Goal: Find specific page/section: Find specific page/section

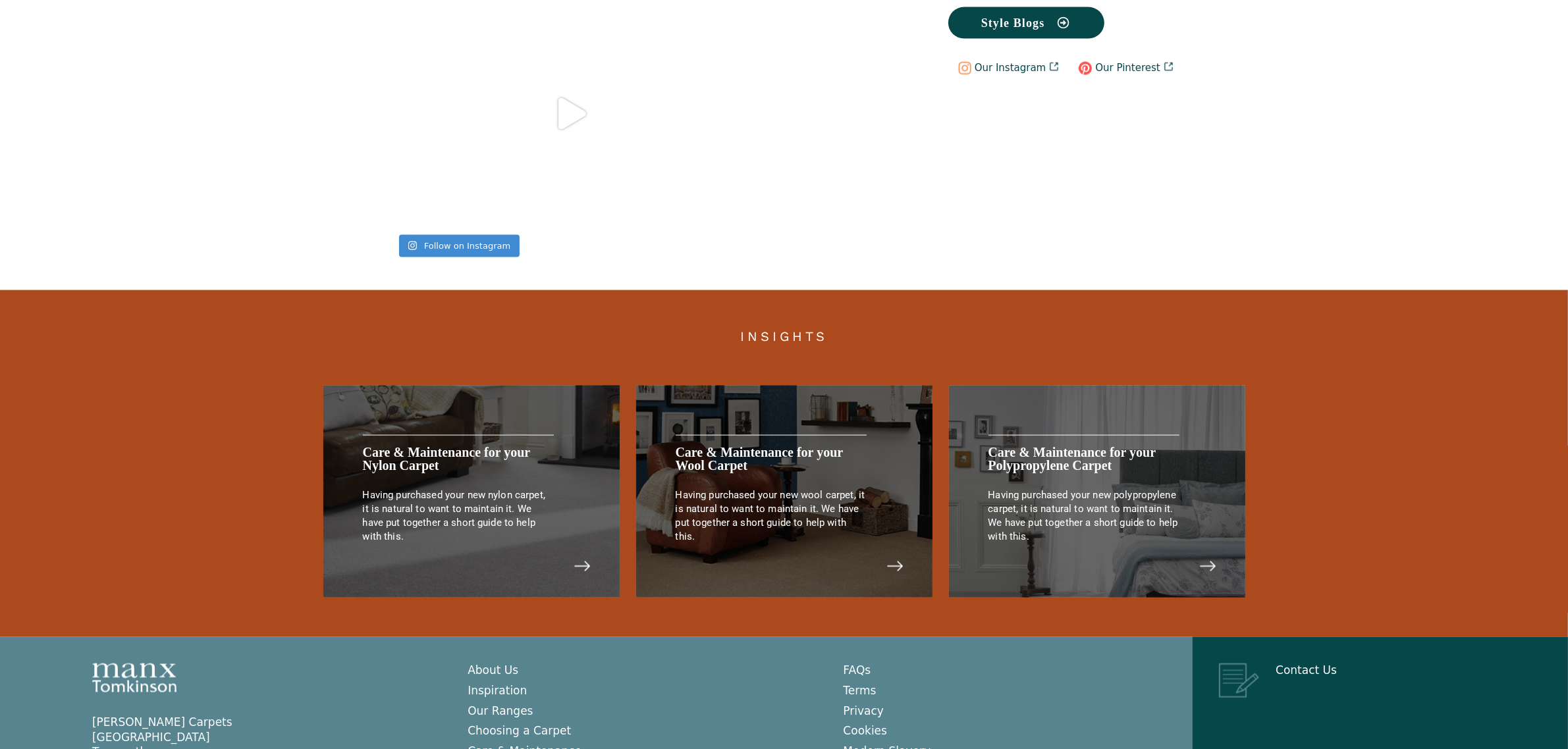
scroll to position [2637, 0]
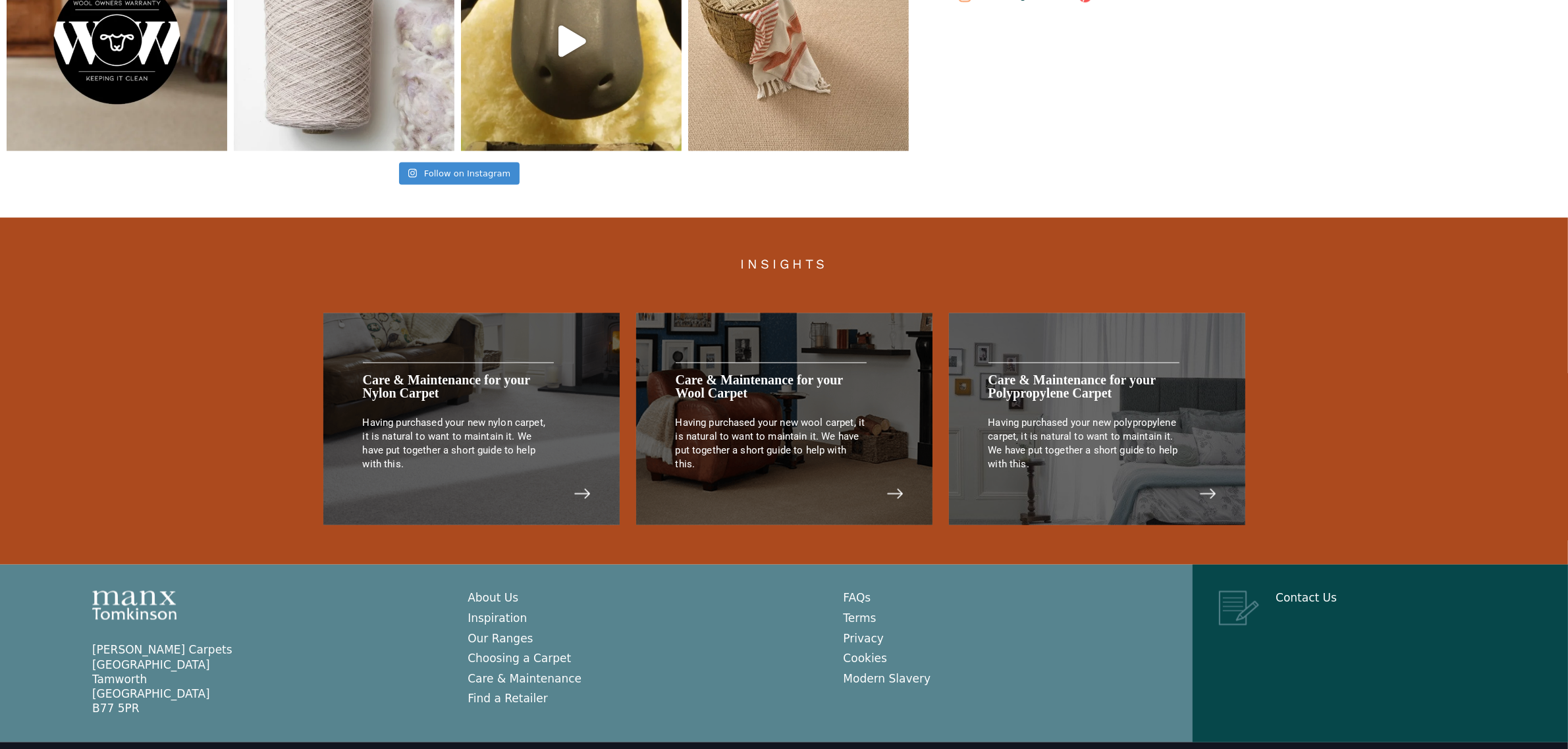
click at [1335, 591] on p "Contact Us" at bounding box center [1393, 598] width 349 height 14
click at [1289, 592] on link "Contact Us" at bounding box center [1305, 598] width 61 height 13
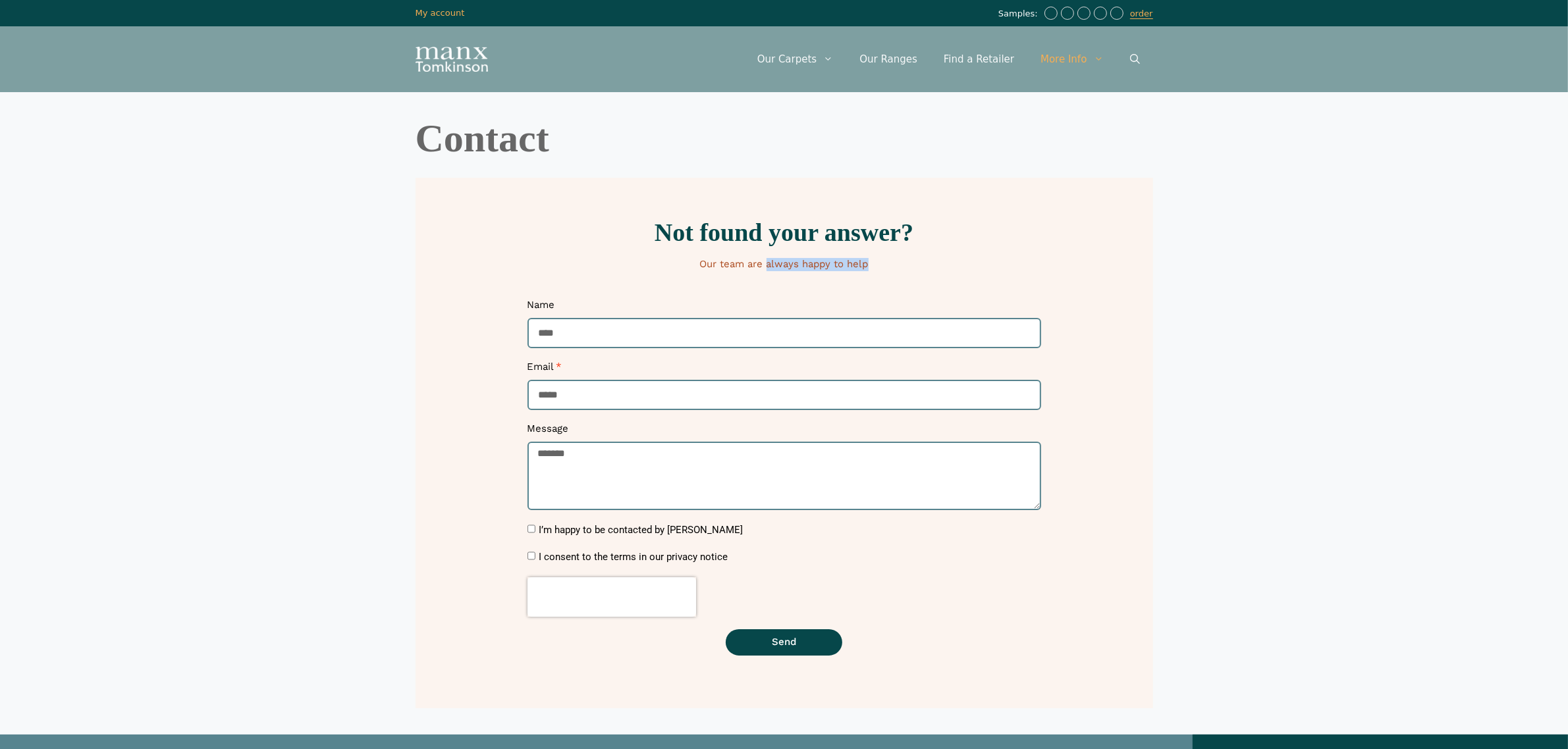
drag, startPoint x: 767, startPoint y: 261, endPoint x: 935, endPoint y: 263, distance: 168.0
click at [935, 263] on p "Our team are always happy to help" at bounding box center [785, 264] width 725 height 13
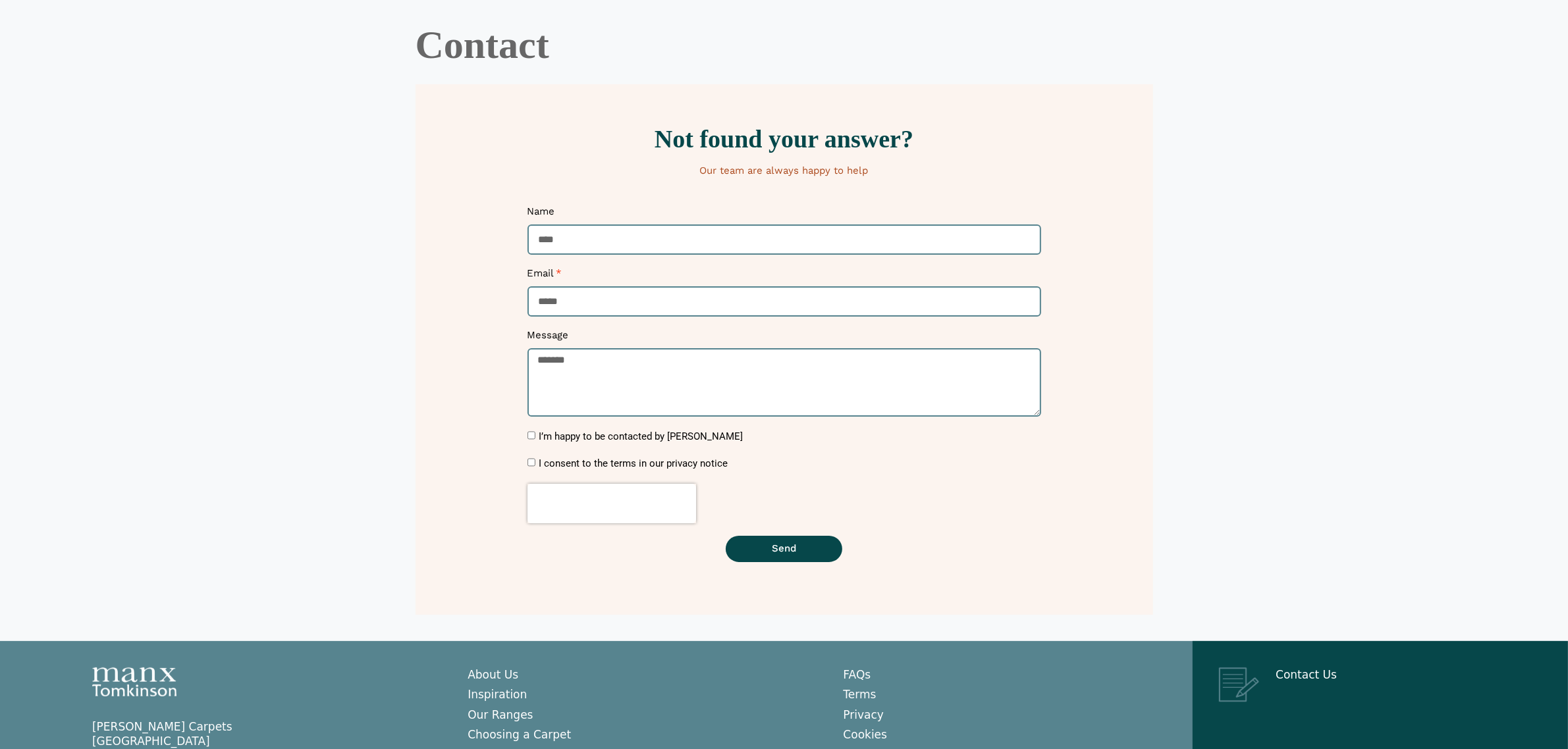
scroll to position [198, 0]
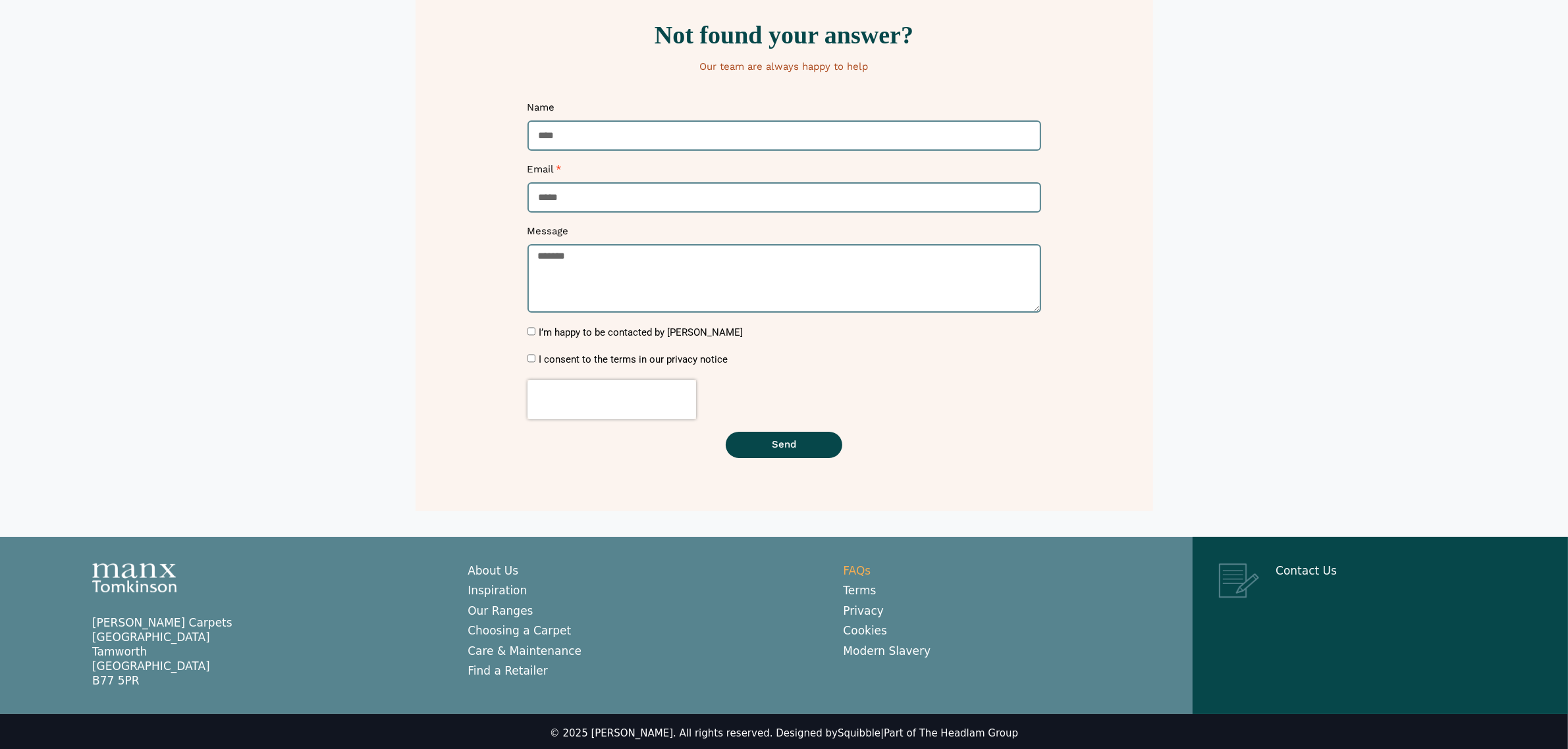
click at [859, 571] on link "FAQs" at bounding box center [857, 570] width 28 height 13
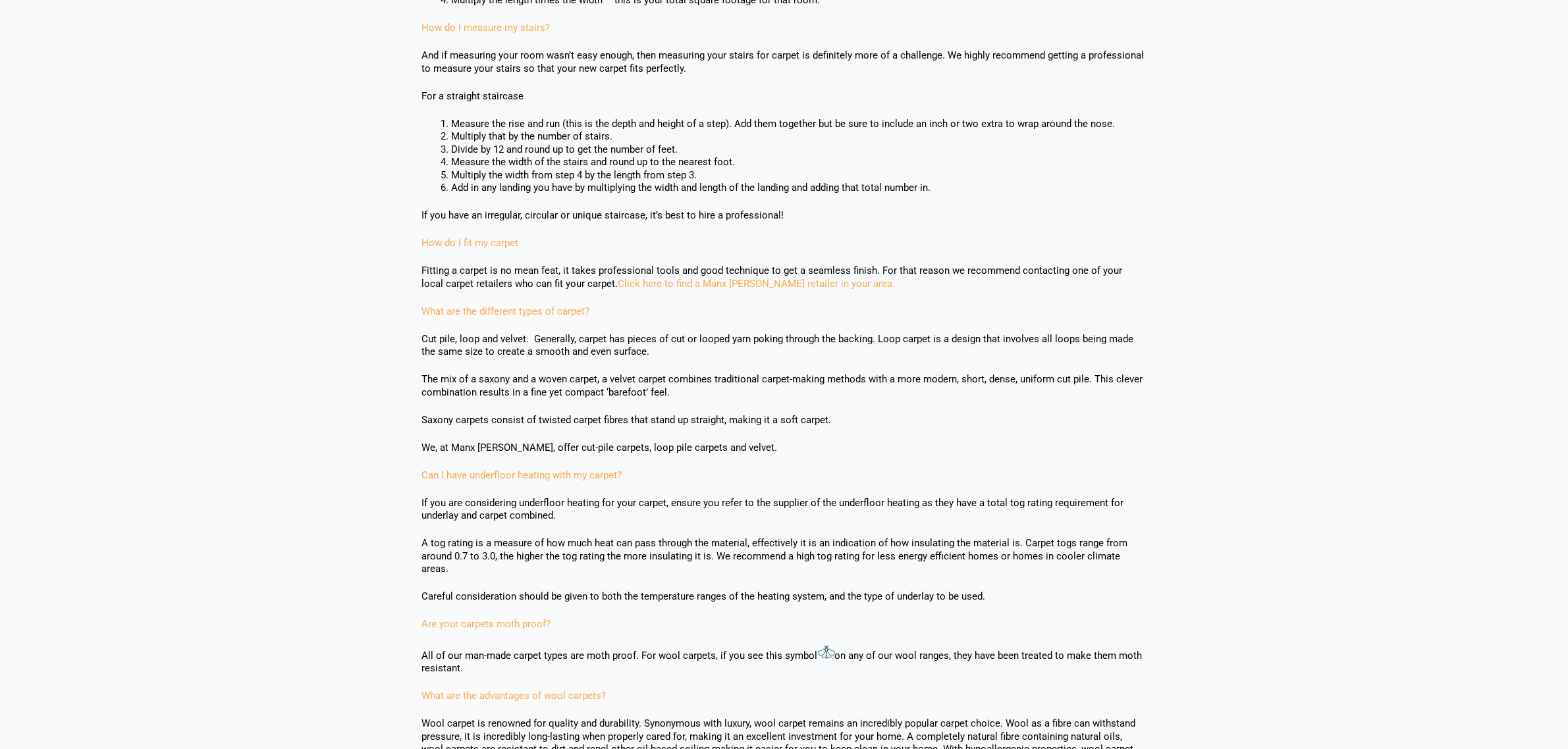
scroll to position [411, 0]
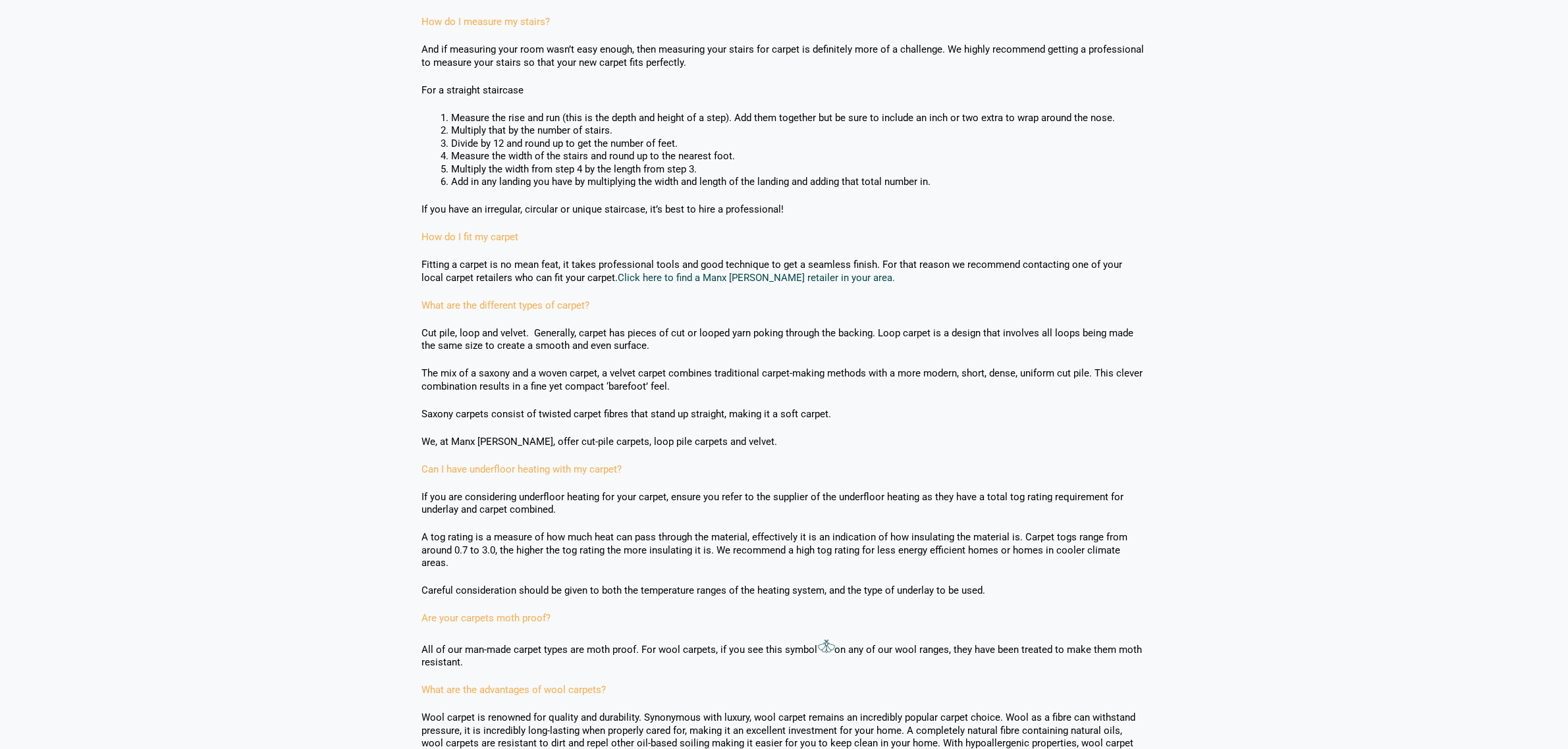
click at [640, 280] on link "Click here to find a Manx Tomkinson retailer in your area." at bounding box center [757, 278] width 277 height 12
